Goal: Task Accomplishment & Management: Complete application form

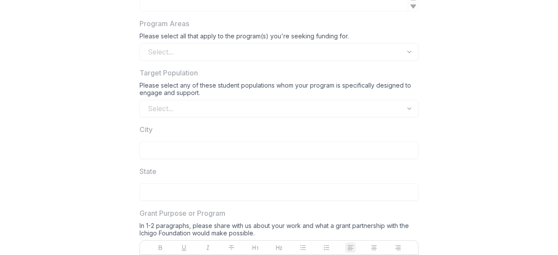
scroll to position [566, 0]
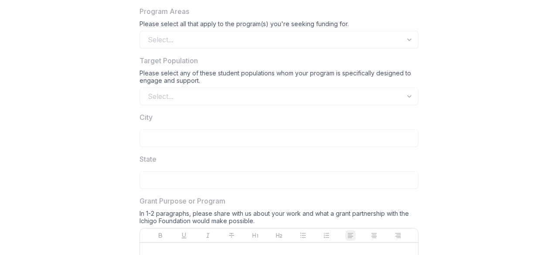
click at [362, 29] on div "Please select all that apply to the program(s) you're seeking funding for." at bounding box center [278, 25] width 279 height 11
click at [359, 39] on div "Select..." at bounding box center [278, 39] width 279 height 17
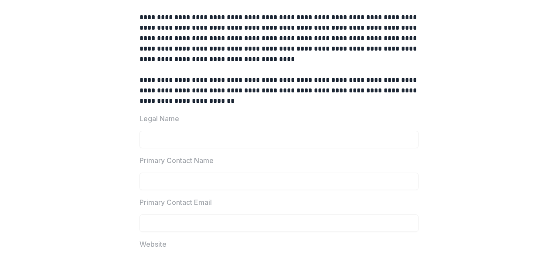
scroll to position [0, 0]
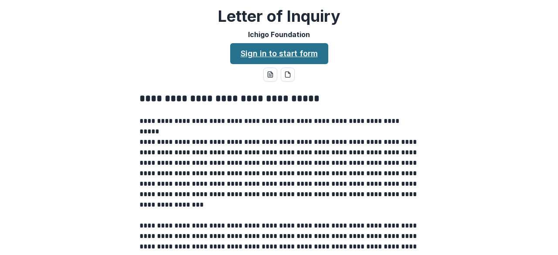
click at [299, 51] on link "Sign in to start form" at bounding box center [279, 53] width 98 height 21
click at [274, 49] on link "Sign in to start form" at bounding box center [279, 53] width 98 height 21
